Goal: Task Accomplishment & Management: Complete application form

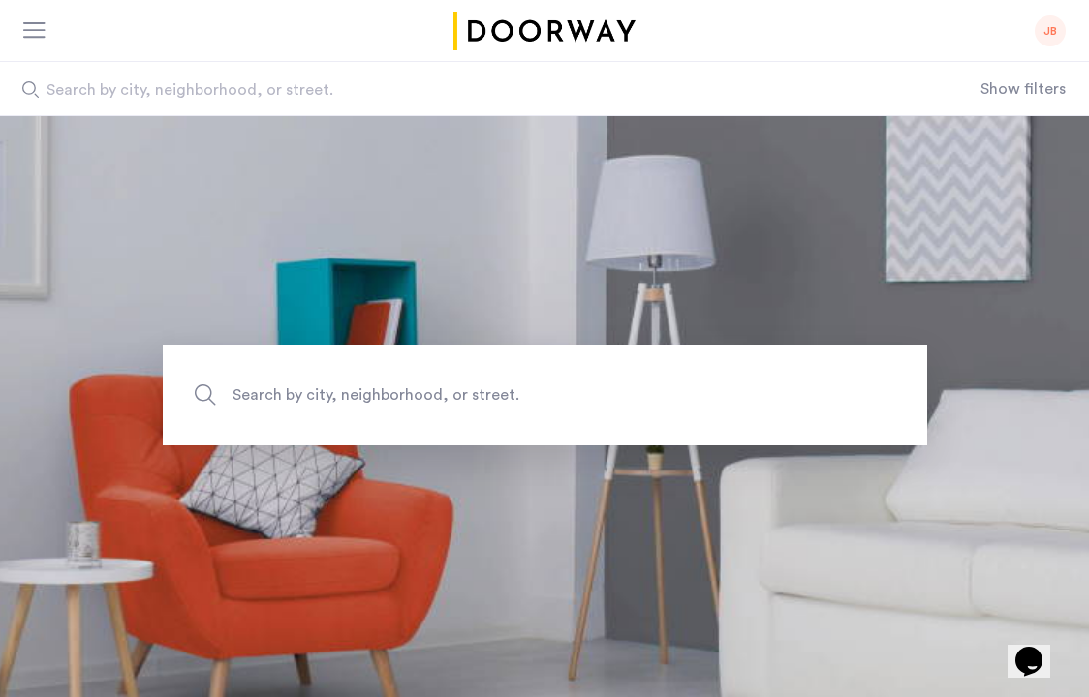
click at [1053, 21] on div "JB" at bounding box center [1049, 30] width 31 height 31
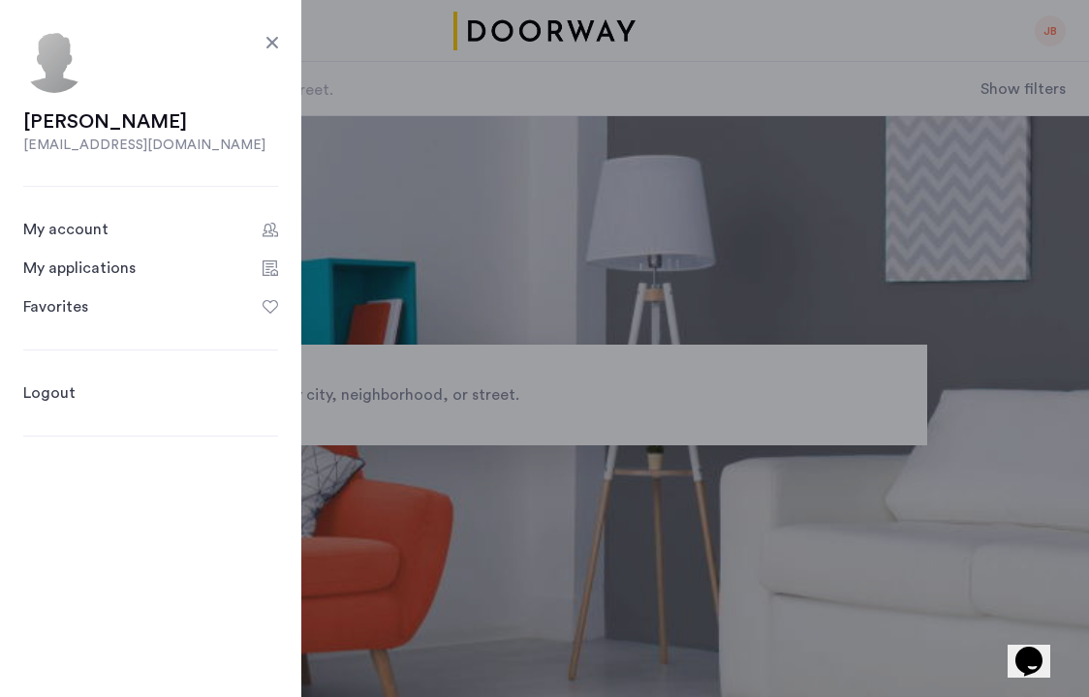
click at [123, 266] on div "My applications" at bounding box center [79, 268] width 112 height 23
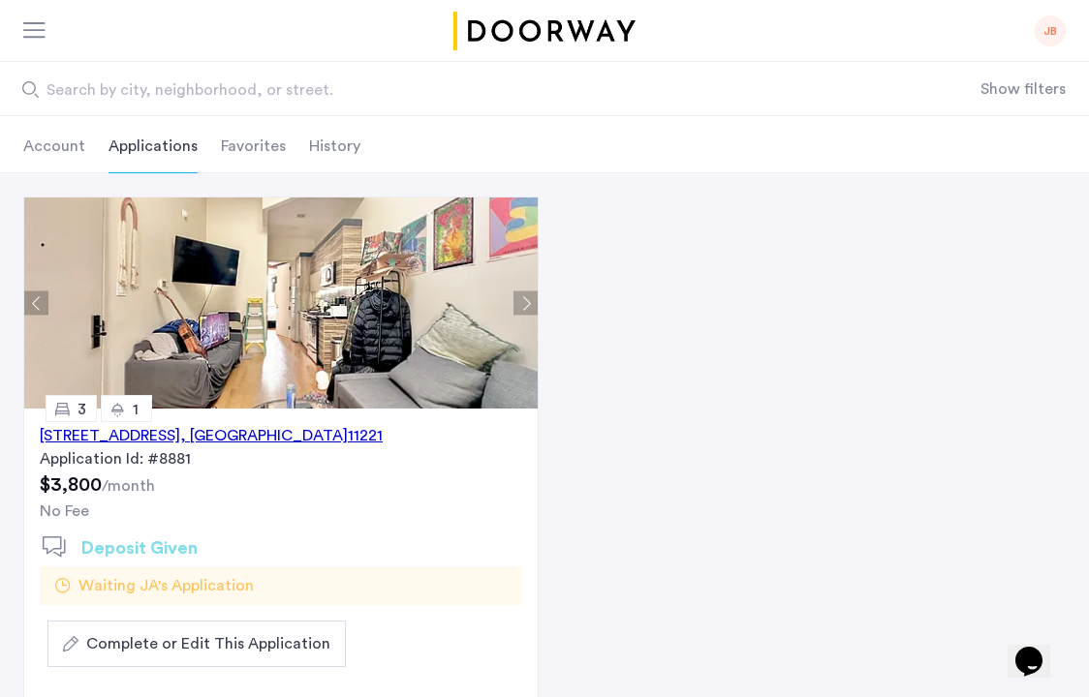
scroll to position [115, 0]
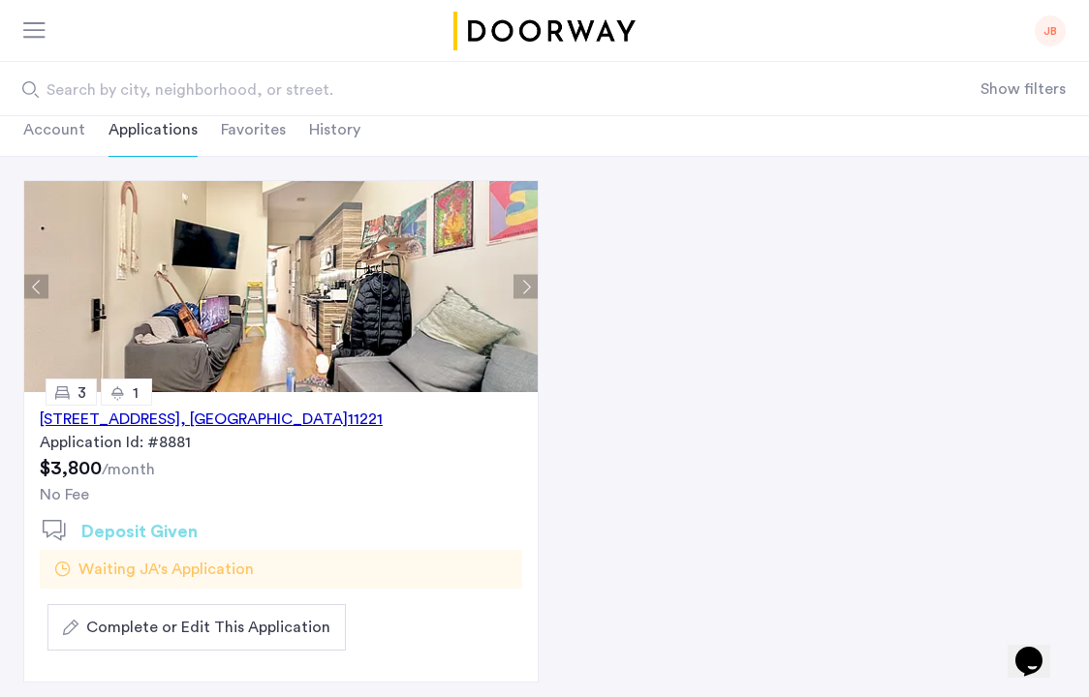
click at [268, 452] on div "Application Id: #8881" at bounding box center [281, 442] width 482 height 23
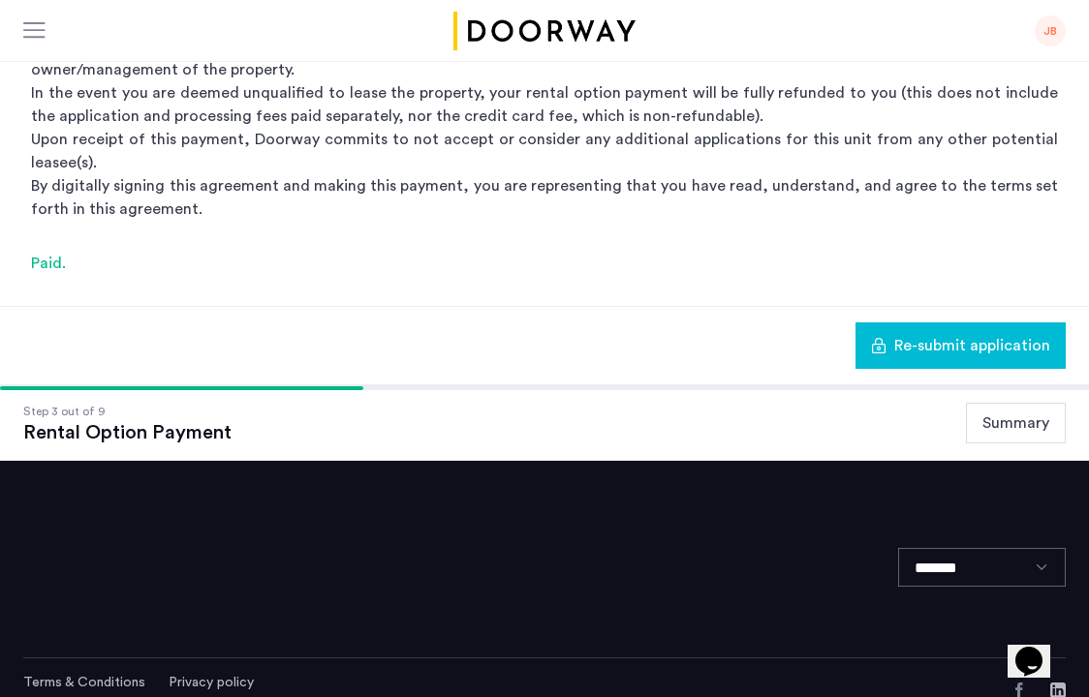
scroll to position [322, 0]
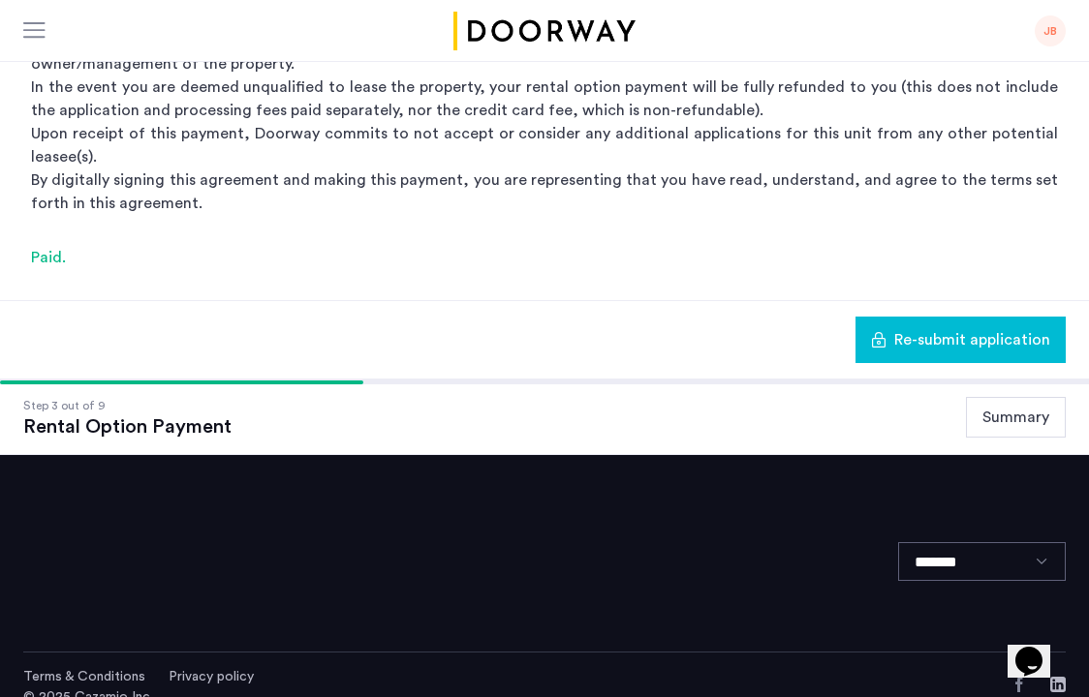
click at [912, 328] on span "Re-submit application" at bounding box center [972, 339] width 156 height 23
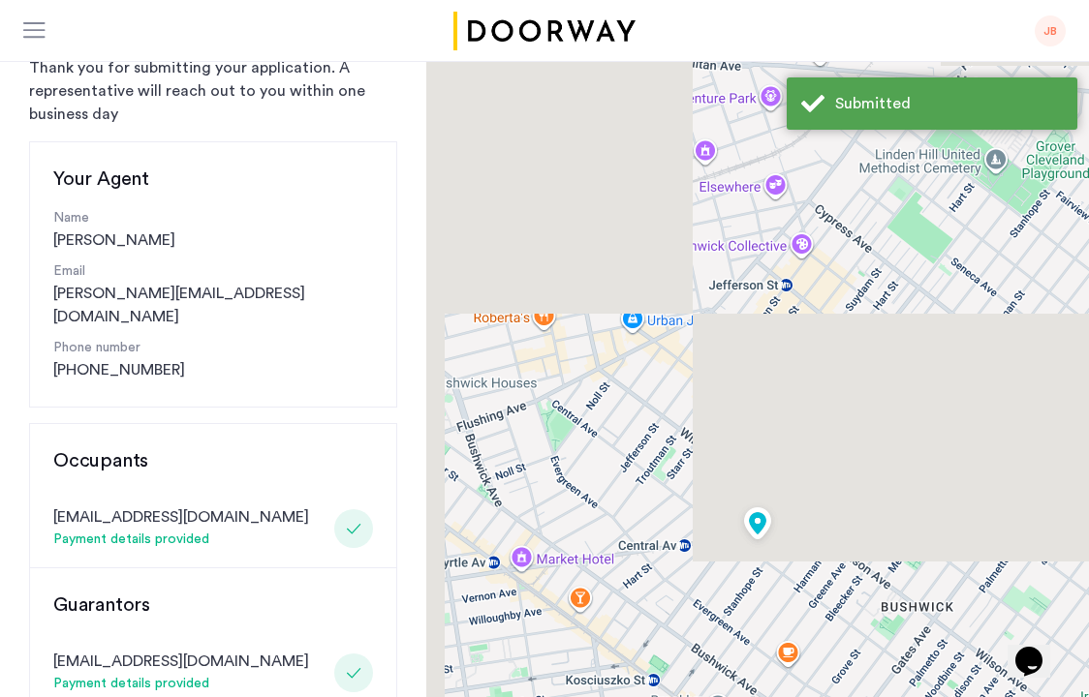
scroll to position [703, 0]
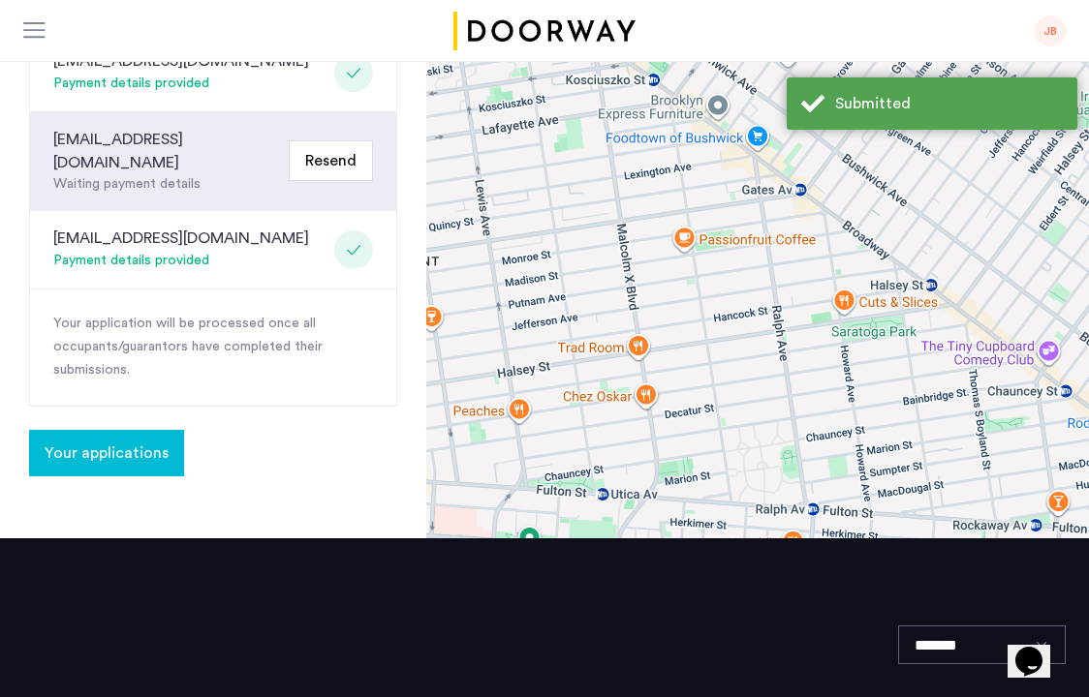
click at [136, 430] on button "Your applications" at bounding box center [106, 453] width 155 height 46
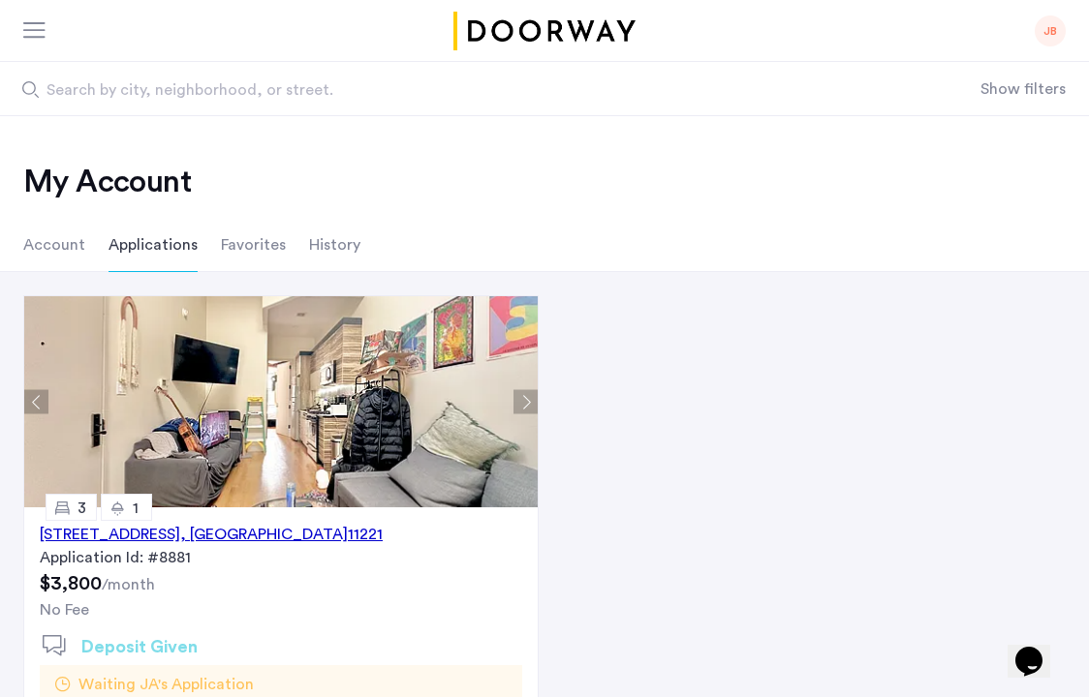
click at [277, 528] on div "209 Central Avenue, Unit 2R, Brooklyn , NY 11221" at bounding box center [211, 534] width 343 height 23
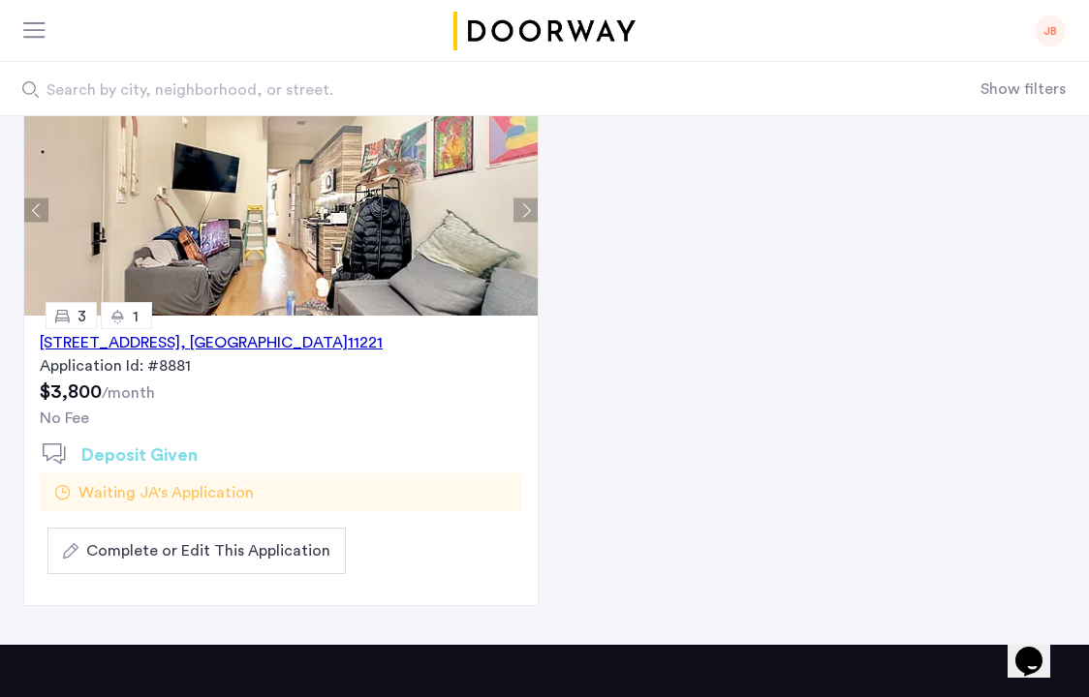
click at [232, 555] on span "Complete or Edit This Application" at bounding box center [208, 550] width 244 height 23
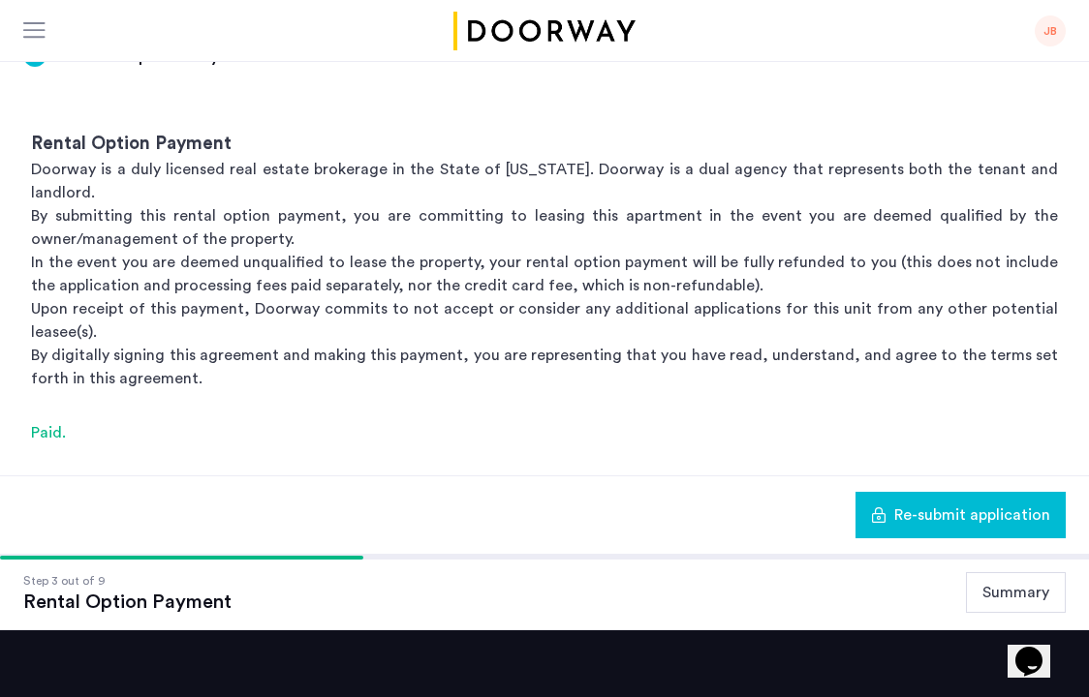
scroll to position [323, 0]
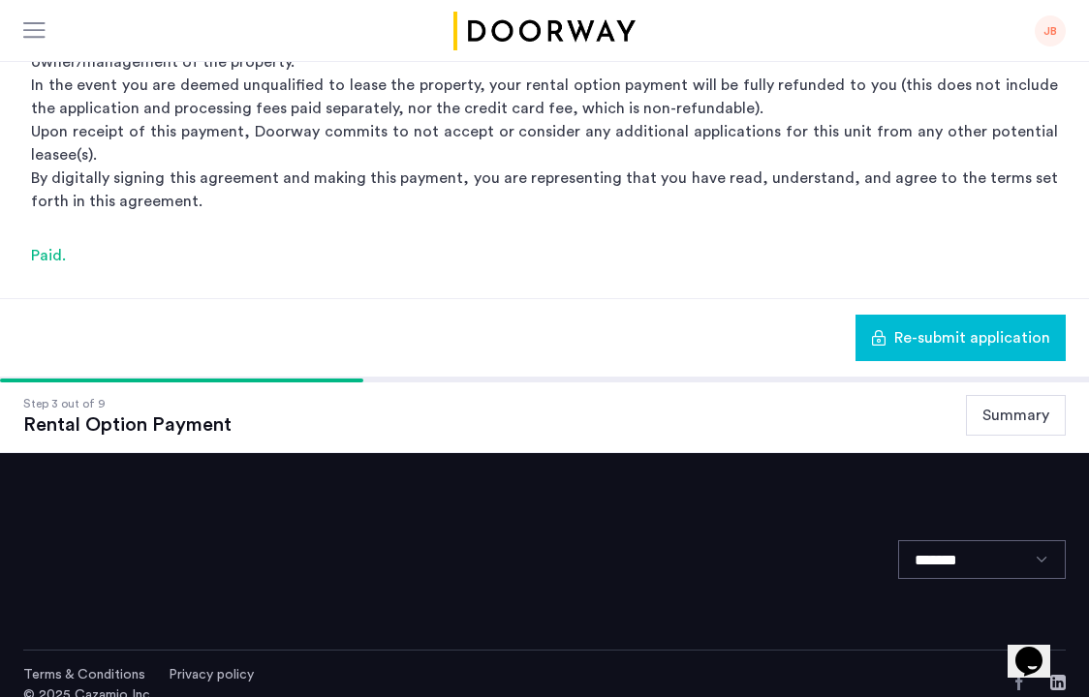
click at [980, 395] on button "Summary" at bounding box center [1016, 415] width 100 height 41
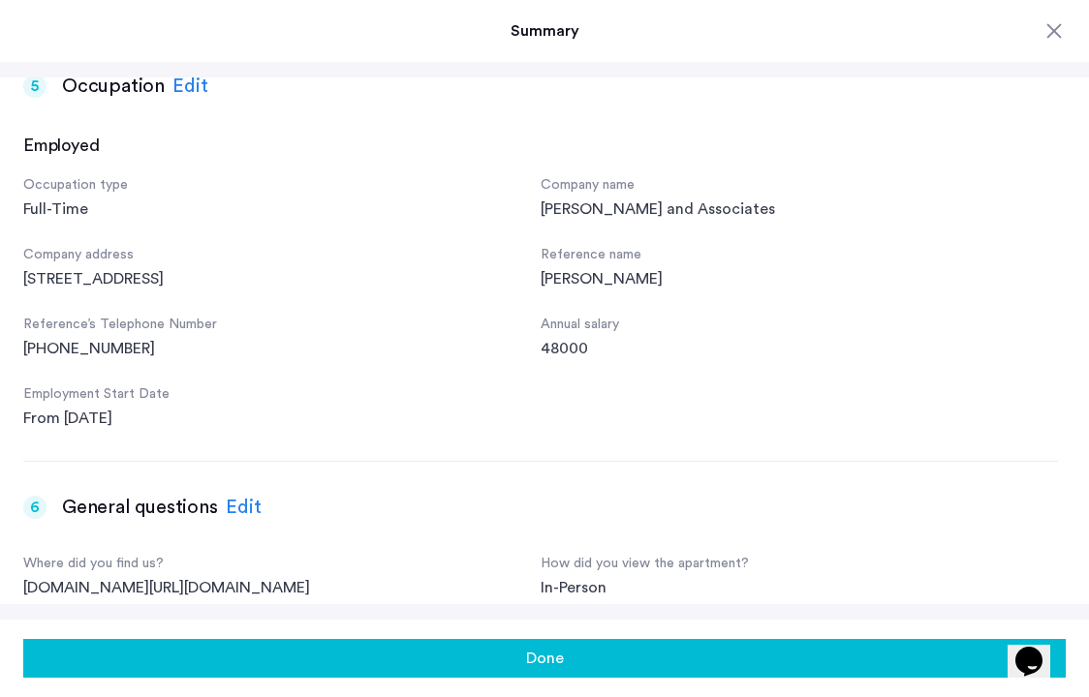
scroll to position [1715, 0]
click at [187, 98] on div "Edit" at bounding box center [190, 88] width 36 height 29
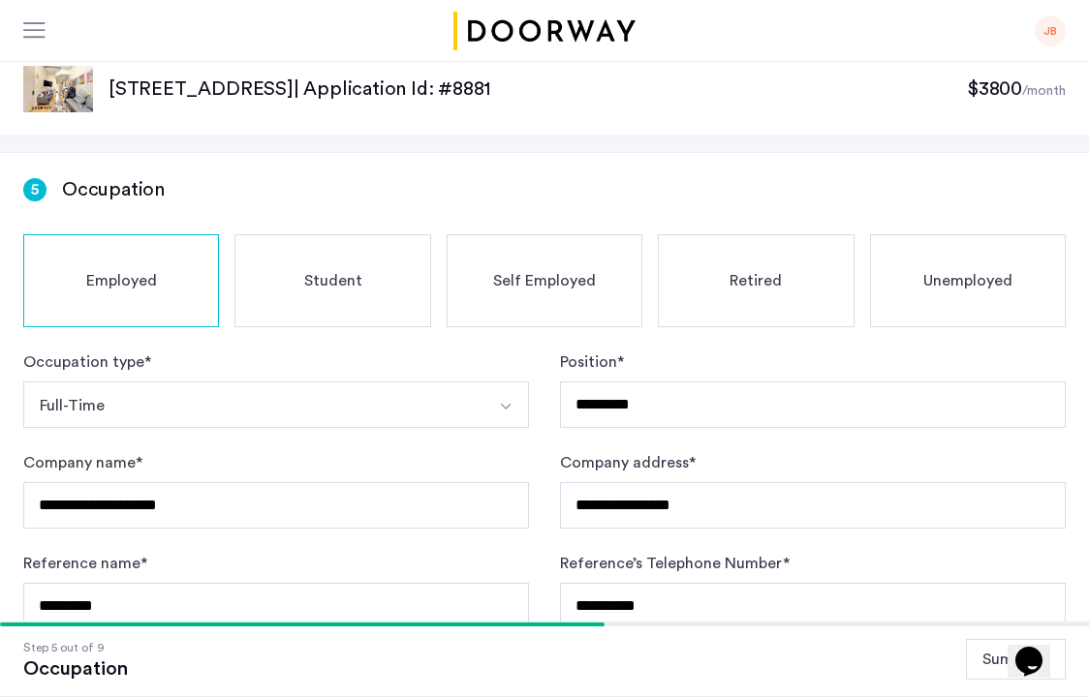
scroll to position [490, 0]
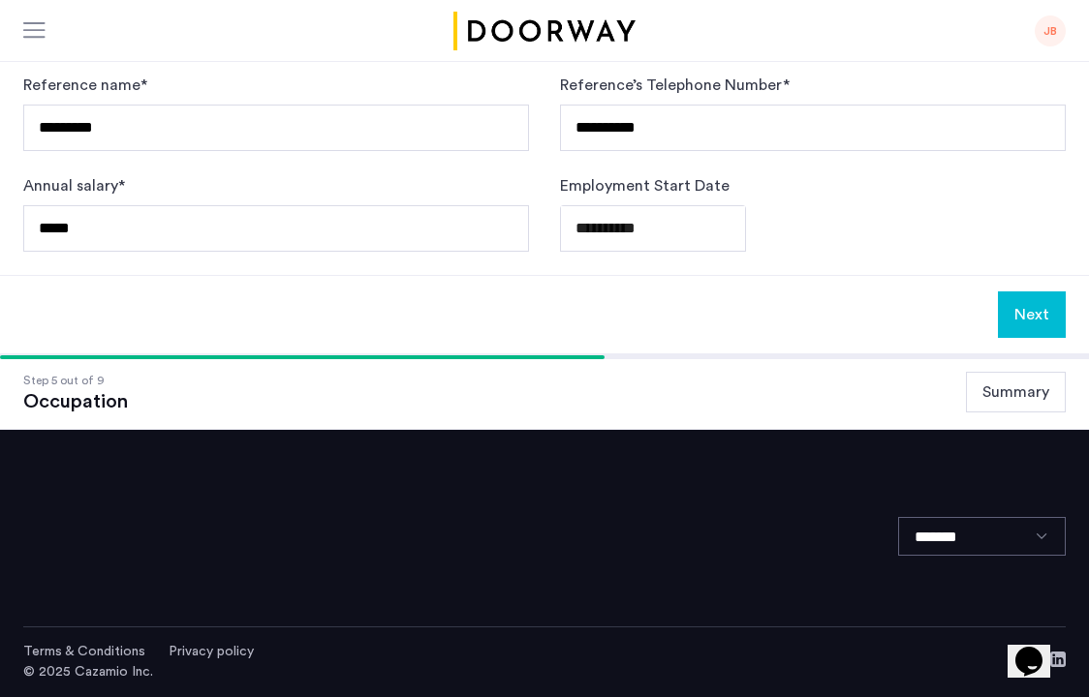
click at [1006, 316] on button "Next" at bounding box center [1032, 315] width 68 height 46
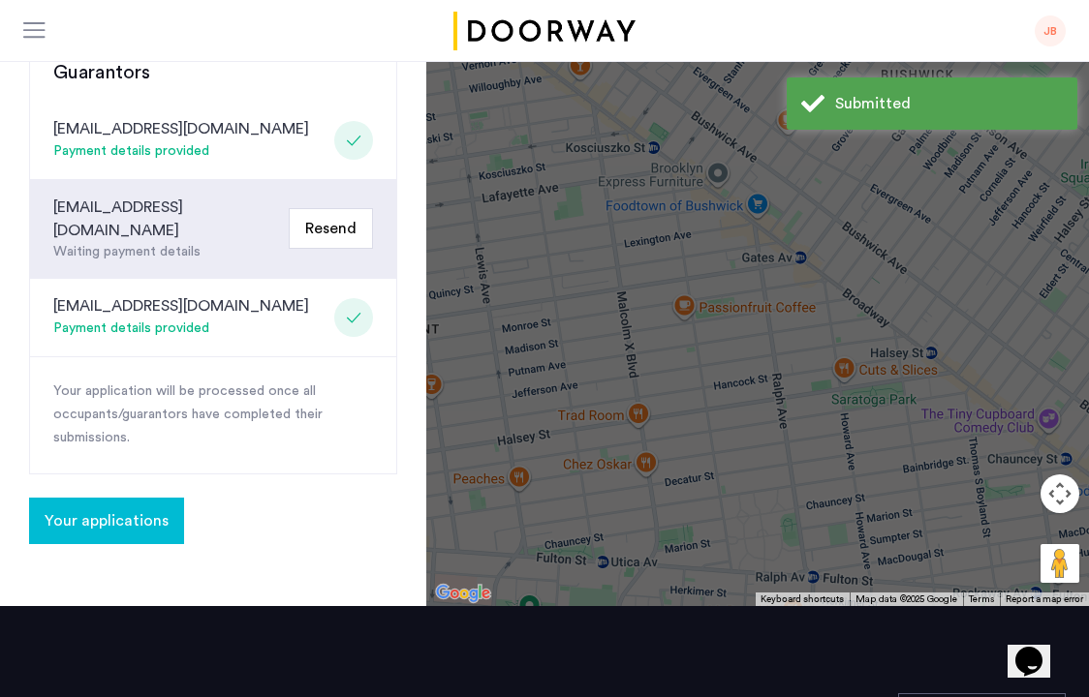
scroll to position [560, 0]
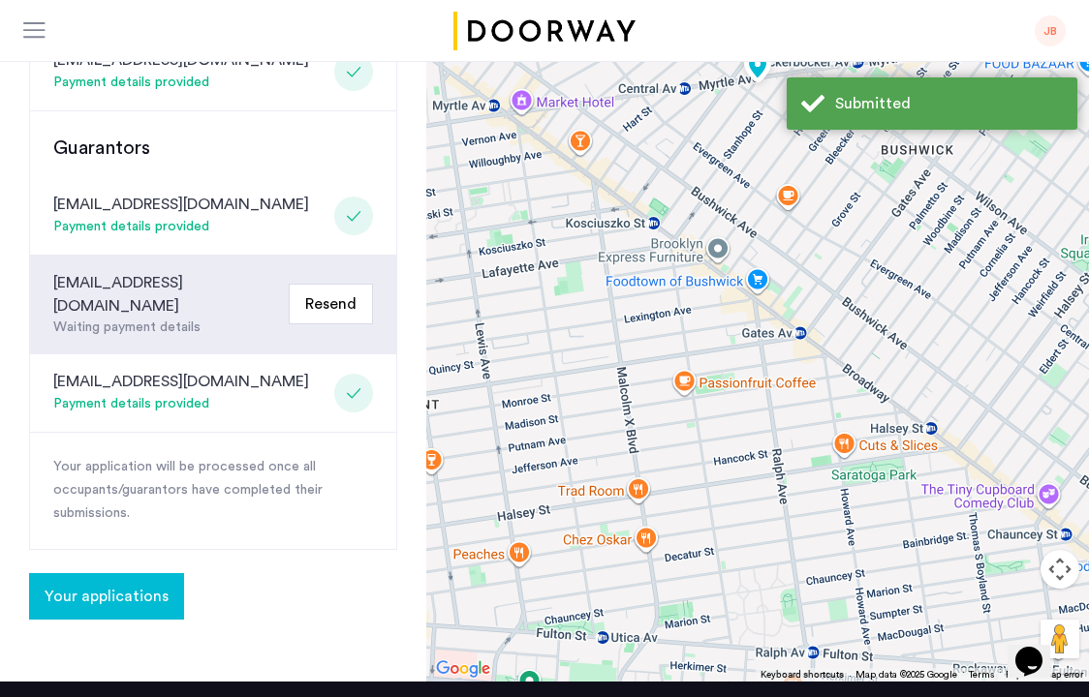
click at [111, 585] on span "Your applications" at bounding box center [107, 596] width 124 height 23
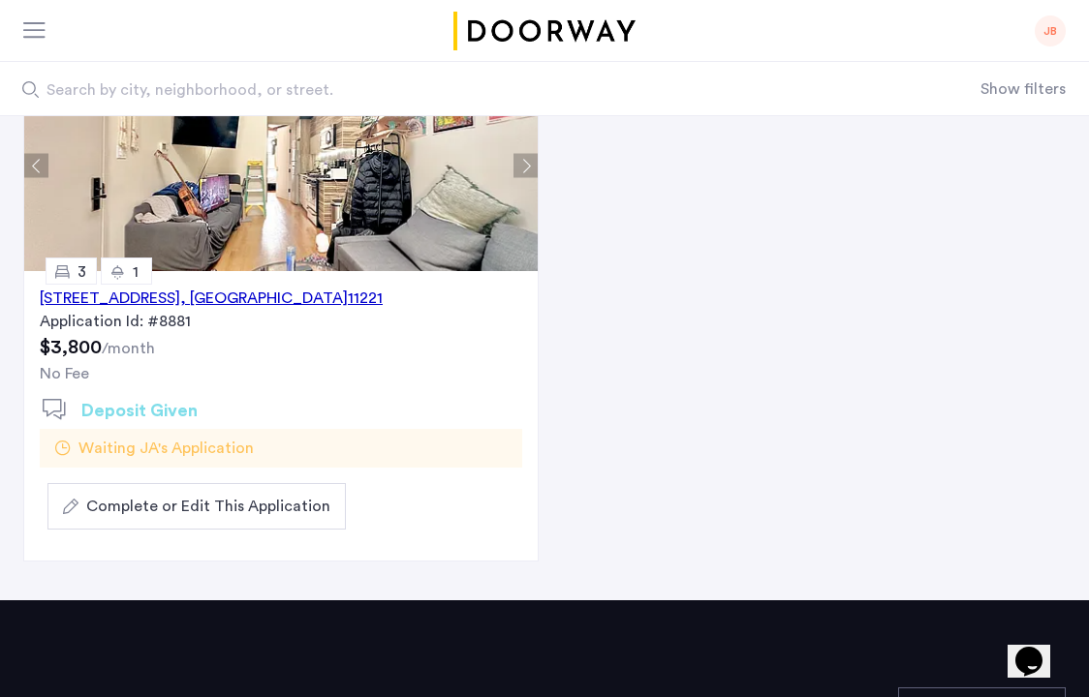
scroll to position [262, 0]
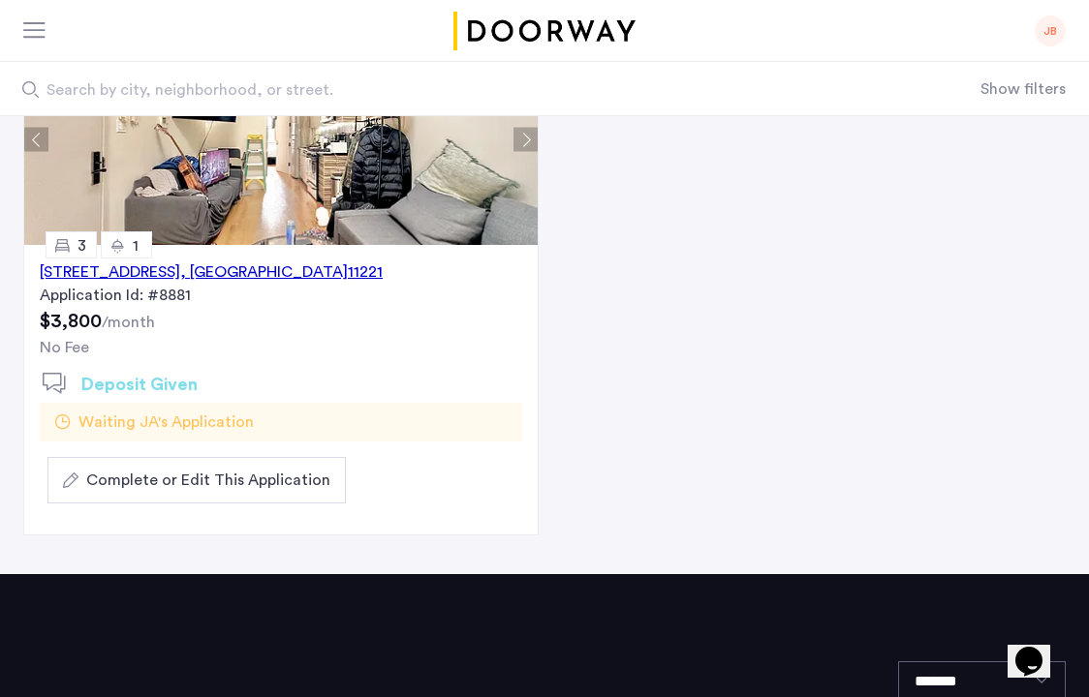
click at [249, 477] on span "Complete or Edit This Application" at bounding box center [208, 480] width 244 height 23
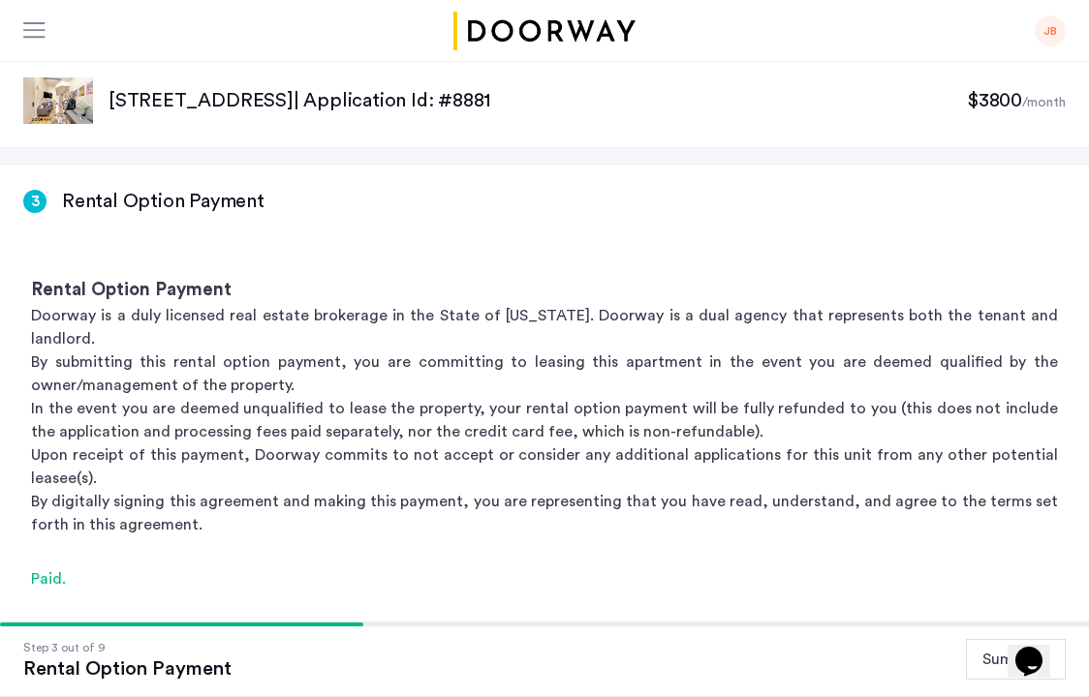
scroll to position [323, 0]
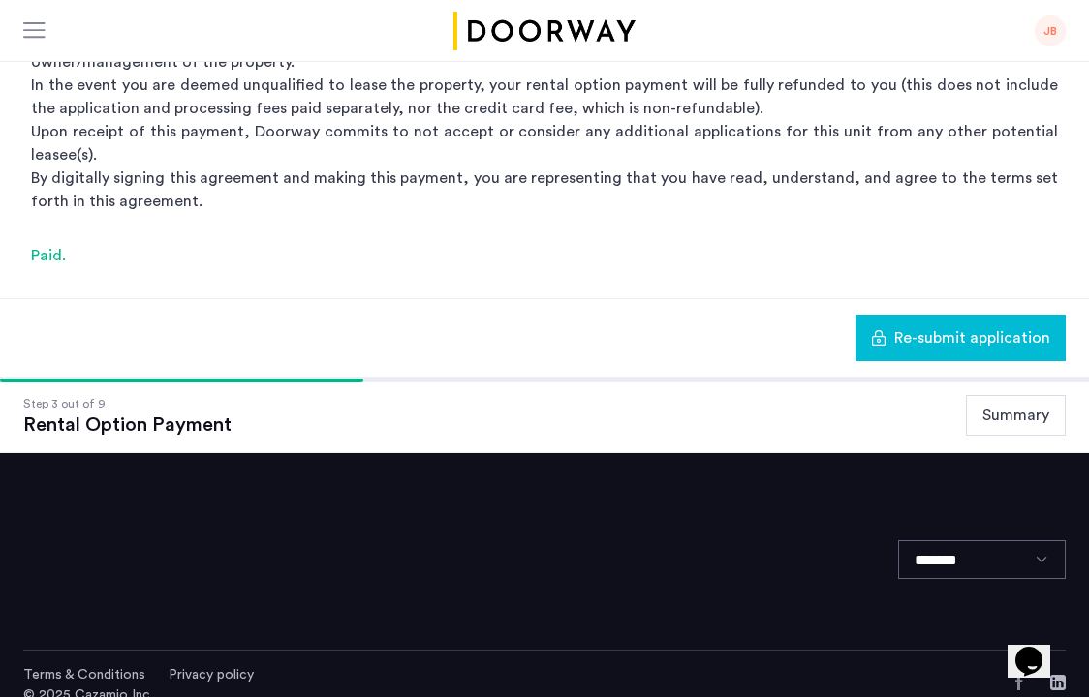
click at [1016, 411] on button "Summary" at bounding box center [1016, 415] width 100 height 41
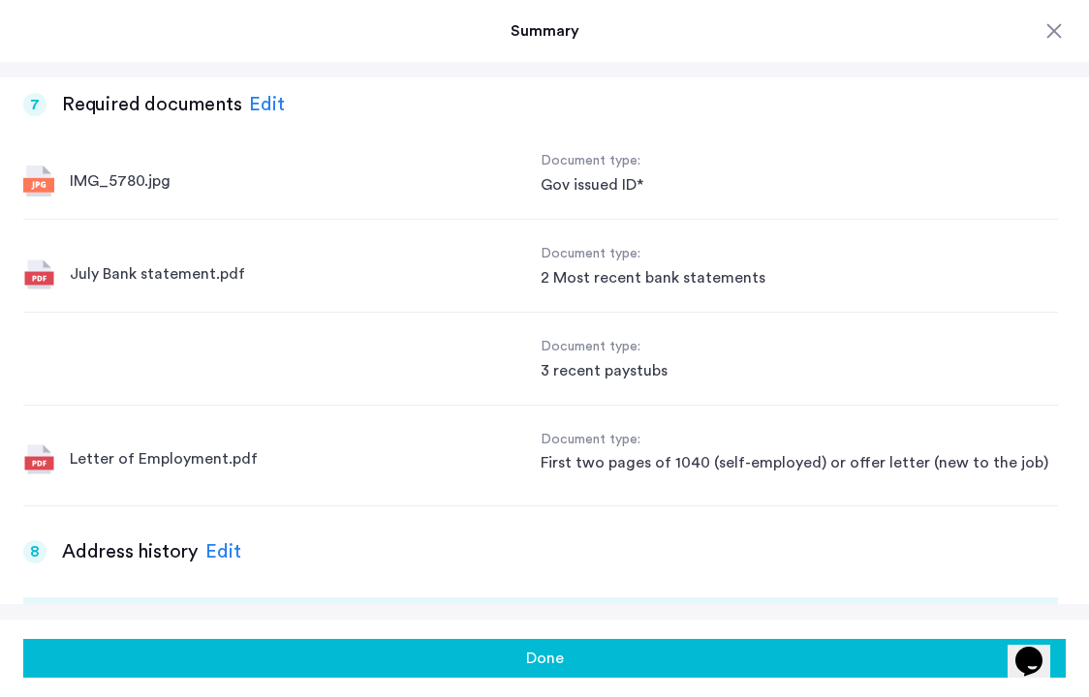
scroll to position [2351, 0]
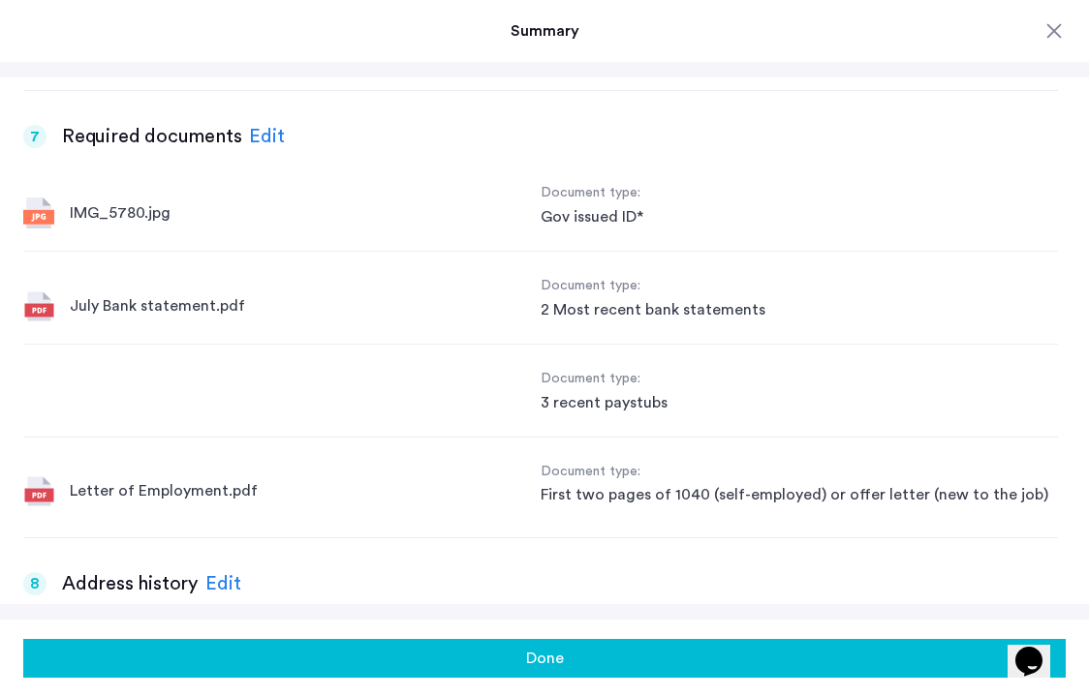
click at [265, 131] on div "Edit" at bounding box center [267, 136] width 36 height 29
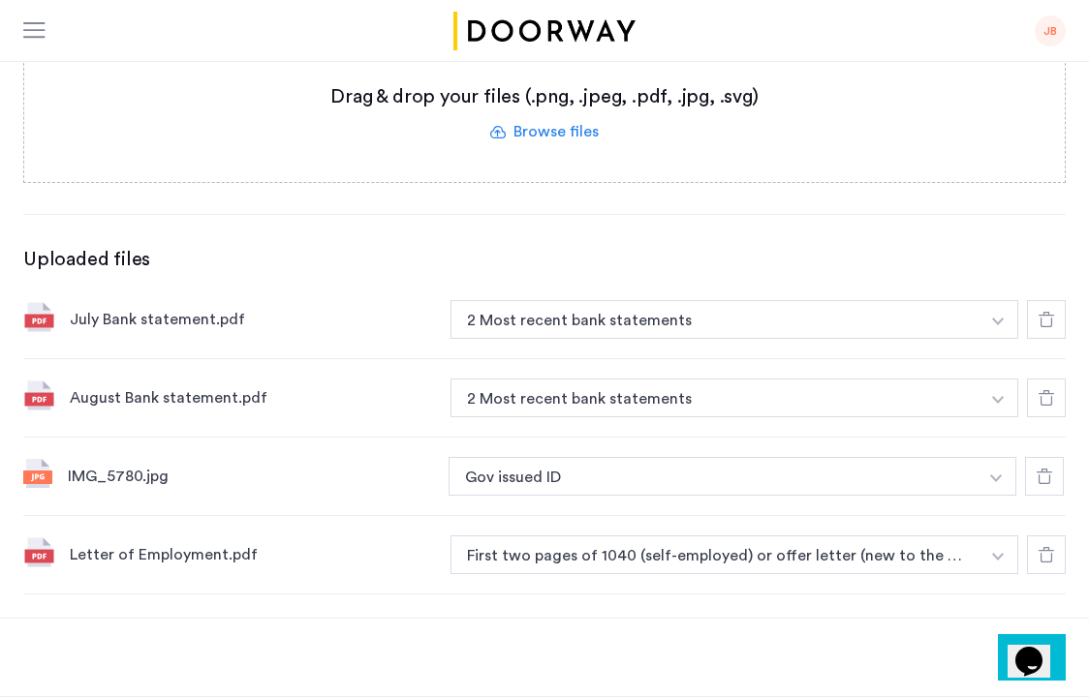
click at [1050, 553] on icon at bounding box center [1045, 554] width 15 height 15
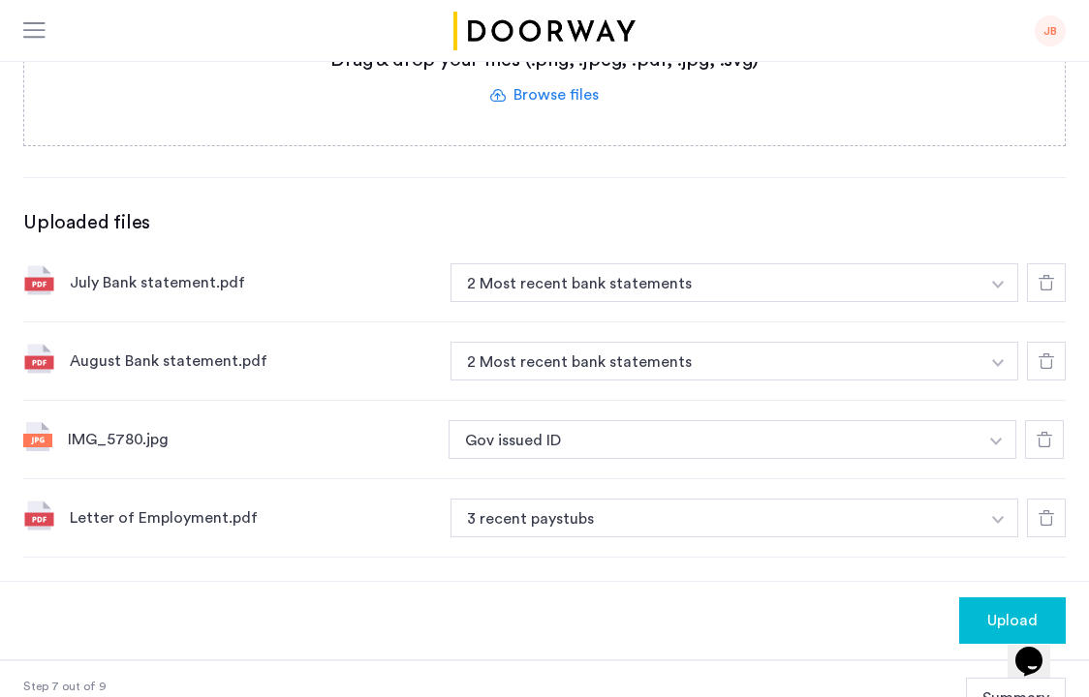
click at [7, 273] on div "7 Required documents Gov issued ID* 2 Most recent bank statements 3 recent pays…" at bounding box center [544, 192] width 1089 height 777
click at [548, 527] on button "3 recent paystubs" at bounding box center [714, 518] width 529 height 39
click at [588, 516] on button "3 recent paystubs" at bounding box center [714, 518] width 529 height 39
click at [551, 514] on button "3 recent paystubs" at bounding box center [714, 518] width 529 height 39
click at [992, 522] on img "button" at bounding box center [998, 520] width 12 height 8
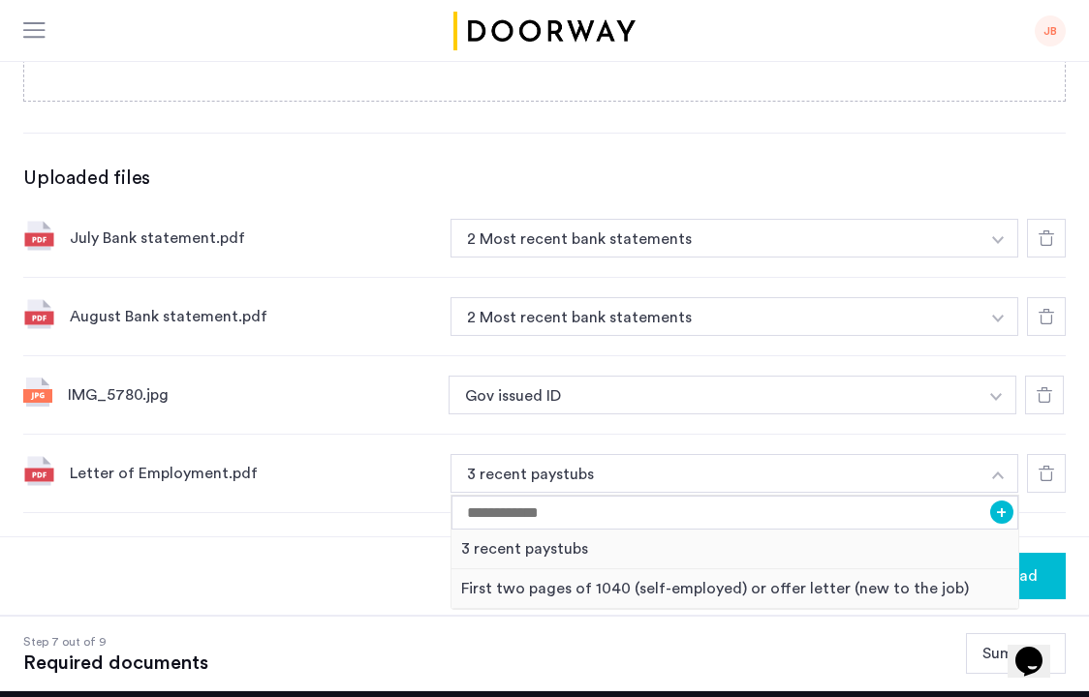
scroll to position [419, 0]
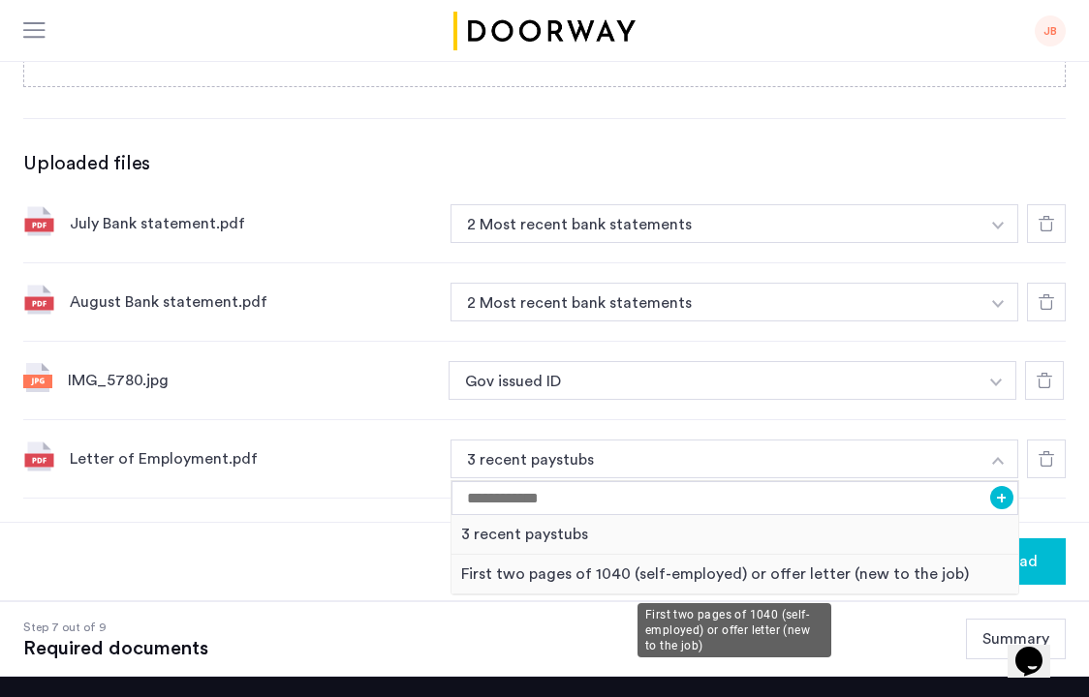
click at [860, 574] on div "First two pages of 1040 (self-employed) or offer letter (new to the job)" at bounding box center [734, 575] width 567 height 40
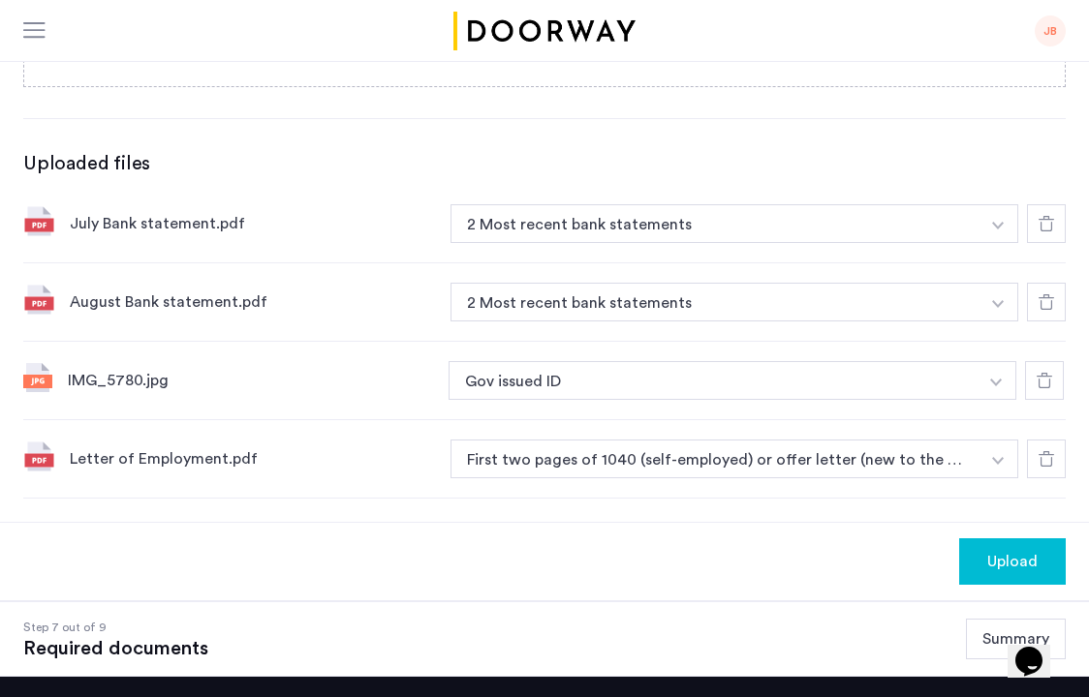
click at [1013, 554] on span "Upload" at bounding box center [1012, 561] width 50 height 23
